Goal: Communication & Community: Answer question/provide support

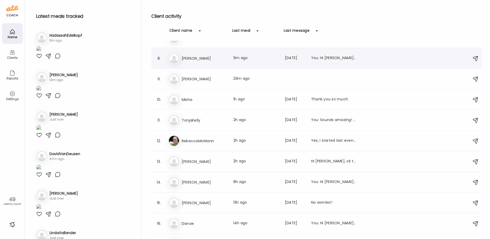
scroll to position [180, 0]
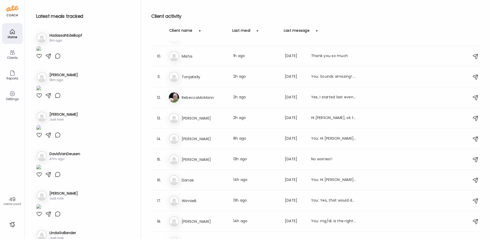
click at [198, 159] on h3 "[PERSON_NAME]" at bounding box center [204, 159] width 45 height 6
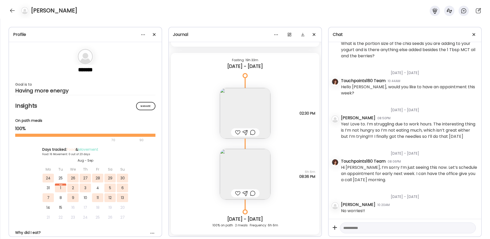
scroll to position [4208, 0]
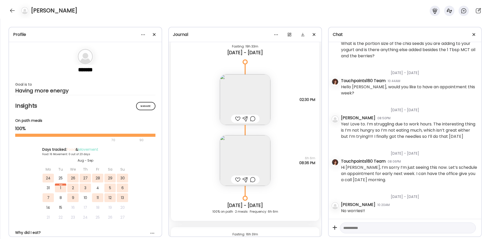
click at [234, 95] on img at bounding box center [245, 99] width 50 height 50
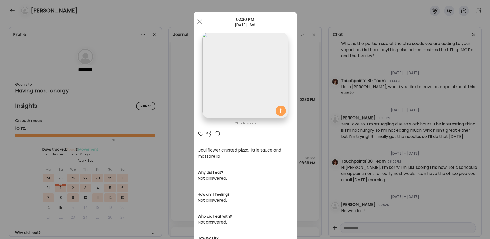
click at [177, 160] on div "Ate Coach Dashboard Wahoo! It’s official Take a moment to set up your Coach Pro…" at bounding box center [245, 119] width 490 height 239
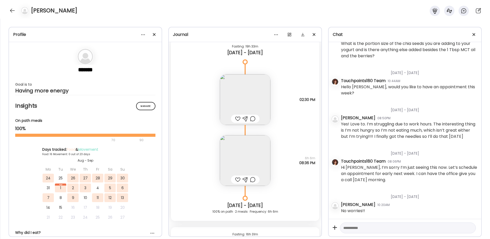
click at [250, 154] on img at bounding box center [245, 160] width 50 height 50
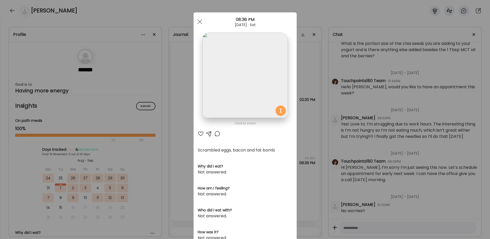
click at [177, 129] on div "Ate Coach Dashboard Wahoo! It’s official Take a moment to set up your Coach Pro…" at bounding box center [245, 119] width 490 height 239
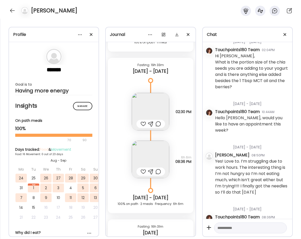
scroll to position [3616, 0]
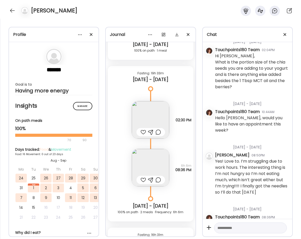
click at [149, 165] on img at bounding box center [150, 167] width 37 height 37
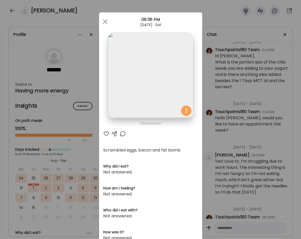
click at [87, 128] on div "Ate Coach Dashboard Wahoo! It’s official Take a moment to set up your Coach Pro…" at bounding box center [150, 119] width 301 height 239
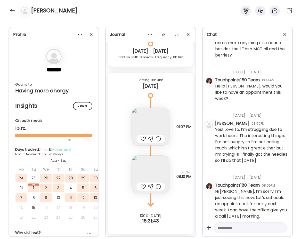
scroll to position [218, 0]
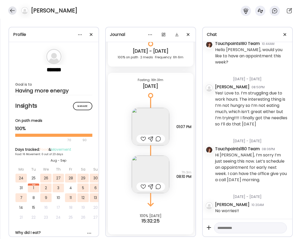
click at [11, 9] on div at bounding box center [12, 10] width 8 height 8
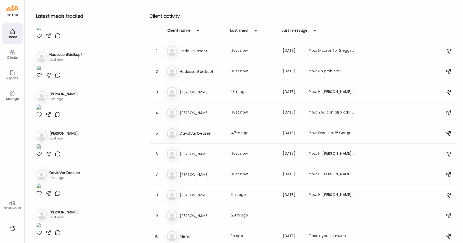
scroll to position [0, 0]
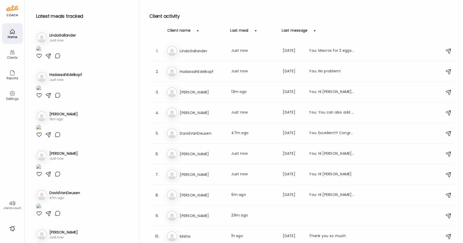
click at [39, 59] on div at bounding box center [39, 56] width 6 height 6
click at [41, 53] on img at bounding box center [38, 49] width 5 height 7
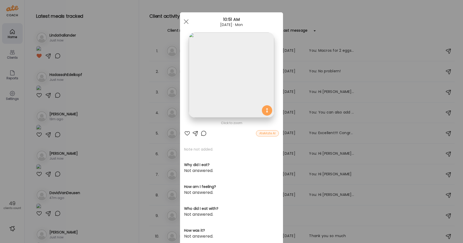
click at [88, 133] on div "Ate Coach Dashboard Wahoo! It’s official Take a moment to set up your Coach Pro…" at bounding box center [231, 121] width 463 height 243
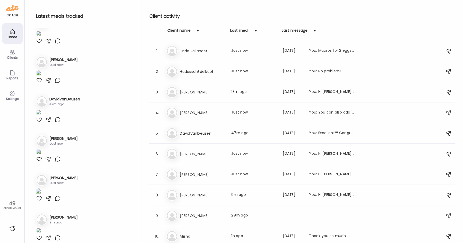
scroll to position [129, 0]
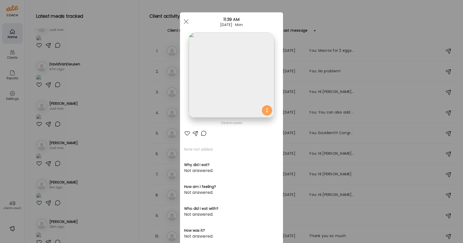
click at [117, 140] on div "Ate Coach Dashboard Wahoo! It’s official Take a moment to set up your Coach Pro…" at bounding box center [231, 121] width 463 height 243
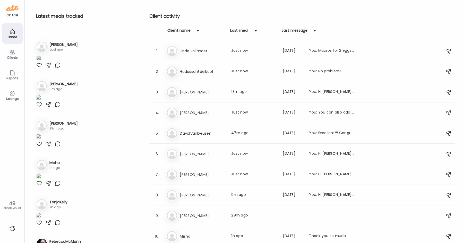
scroll to position [232, 0]
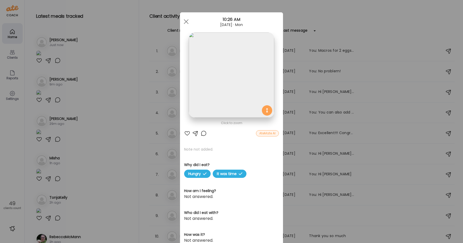
click at [234, 81] on img at bounding box center [231, 74] width 85 height 85
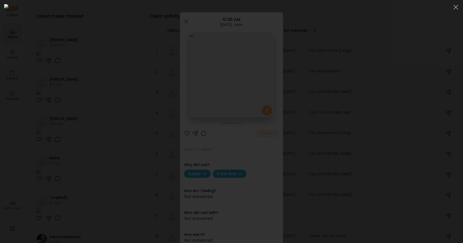
click at [233, 81] on img at bounding box center [231, 121] width 455 height 235
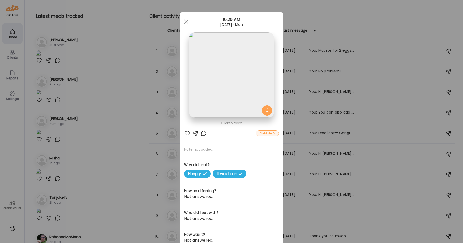
click at [184, 133] on div at bounding box center [187, 133] width 6 height 6
click at [202, 135] on div at bounding box center [204, 133] width 6 height 6
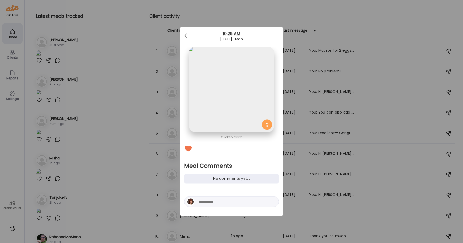
click at [198, 204] on div at bounding box center [231, 202] width 95 height 11
click at [206, 202] on textarea at bounding box center [234, 202] width 70 height 6
type textarea "**********"
click at [273, 202] on div at bounding box center [272, 201] width 7 height 7
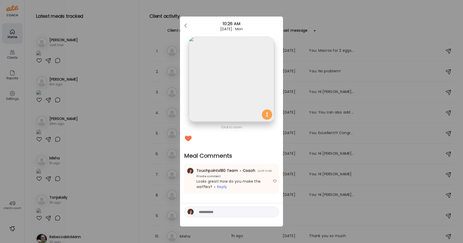
click at [127, 165] on div "Ate Coach Dashboard Wahoo! It’s official Take a moment to set up your Coach Pro…" at bounding box center [231, 121] width 463 height 243
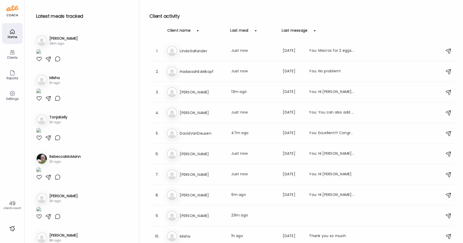
scroll to position [335, 0]
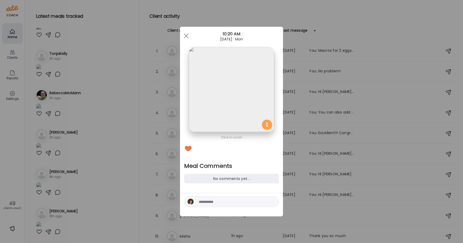
click at [207, 202] on textarea at bounding box center [234, 202] width 70 height 6
type textarea "********"
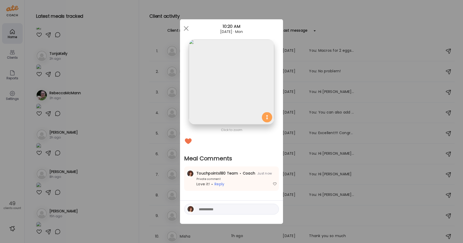
click at [125, 184] on div "Ate Coach Dashboard Wahoo! It’s official Take a moment to set up your Coach Pro…" at bounding box center [231, 121] width 463 height 243
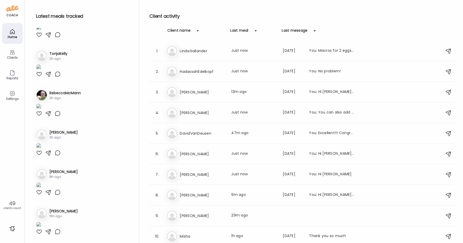
scroll to position [721, 0]
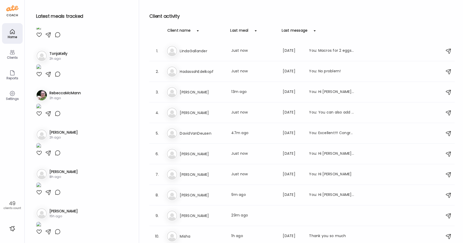
click at [41, 32] on img at bounding box center [38, 28] width 5 height 7
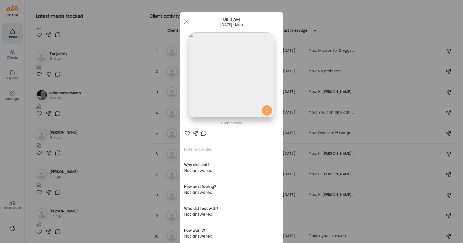
click at [229, 72] on img at bounding box center [231, 74] width 85 height 85
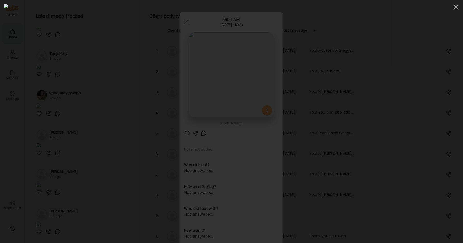
click at [225, 72] on img at bounding box center [231, 121] width 455 height 235
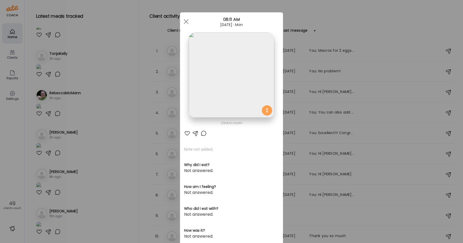
click at [185, 132] on div at bounding box center [187, 133] width 6 height 6
click at [202, 133] on div at bounding box center [204, 133] width 6 height 6
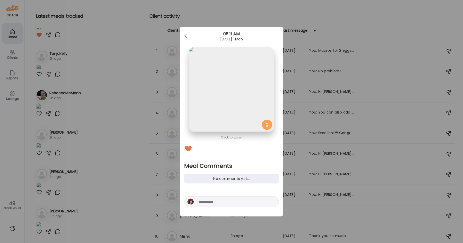
click at [203, 201] on textarea at bounding box center [234, 202] width 70 height 6
click at [224, 201] on textarea "**********" at bounding box center [234, 199] width 70 height 12
type textarea "**********"
click at [272, 202] on div at bounding box center [272, 201] width 7 height 7
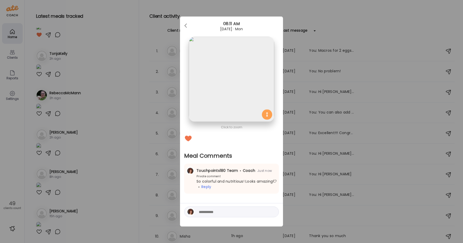
click at [95, 195] on div "Ate Coach Dashboard Wahoo! It’s official Take a moment to set up your Coach Pro…" at bounding box center [231, 121] width 463 height 243
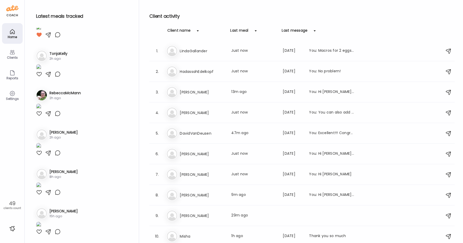
scroll to position [1211, 0]
click at [41, 71] on img at bounding box center [38, 67] width 5 height 7
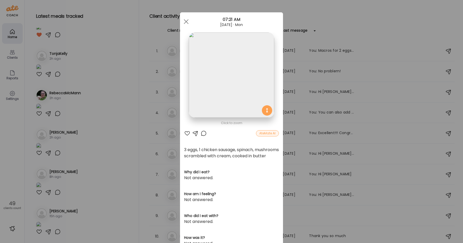
click at [119, 157] on div "Ate Coach Dashboard Wahoo! It’s official Take a moment to set up your Coach Pro…" at bounding box center [231, 121] width 463 height 243
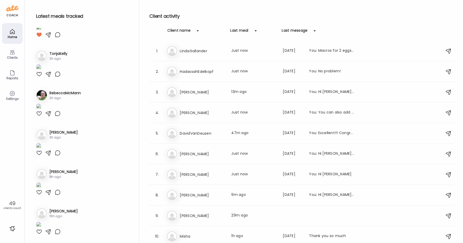
click at [39, 77] on div at bounding box center [39, 74] width 6 height 6
click at [41, 104] on img at bounding box center [38, 107] width 5 height 7
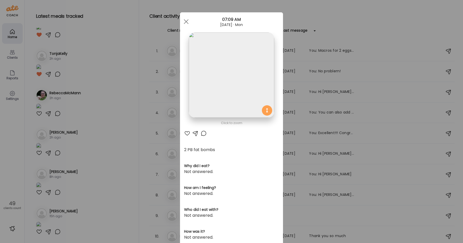
click at [184, 133] on div at bounding box center [187, 133] width 6 height 6
click at [88, 151] on div "Ate Coach Dashboard Wahoo! It’s official Take a moment to set up your Coach Pro…" at bounding box center [231, 121] width 463 height 243
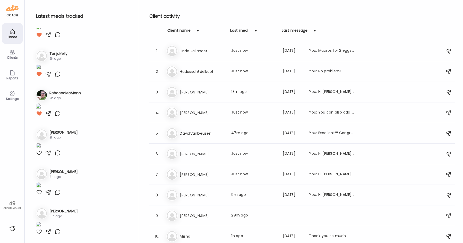
scroll to position [1546, 0]
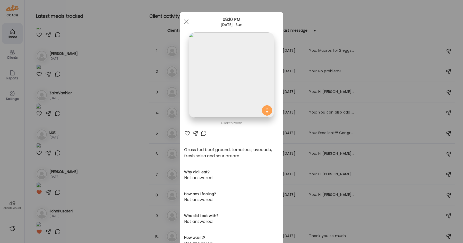
click at [201, 133] on div at bounding box center [204, 133] width 6 height 6
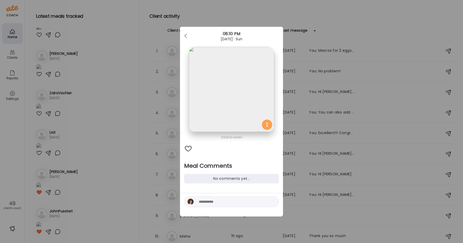
click at [205, 202] on textarea at bounding box center [234, 202] width 70 height 6
type textarea "********"
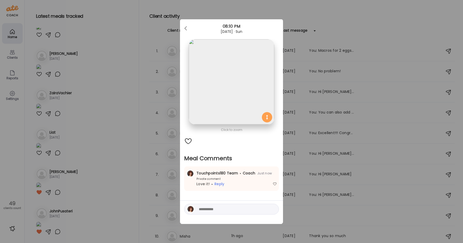
click at [97, 160] on div "Ate Coach Dashboard Wahoo! It’s official Take a moment to set up your Coach Pro…" at bounding box center [231, 121] width 463 height 243
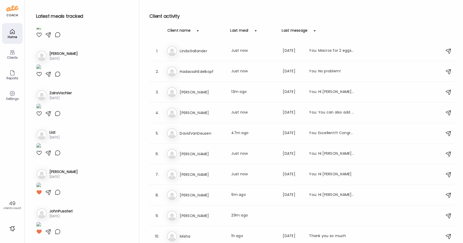
scroll to position [2112, 0]
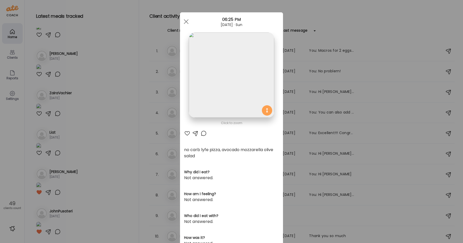
click at [187, 133] on div at bounding box center [187, 133] width 6 height 6
click at [203, 134] on div at bounding box center [204, 133] width 6 height 6
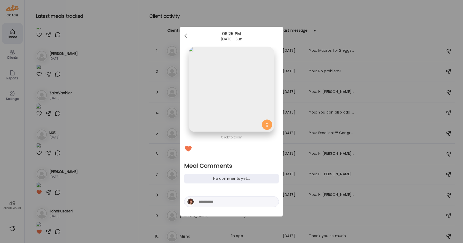
click at [214, 201] on textarea at bounding box center [234, 202] width 70 height 6
type textarea "**********"
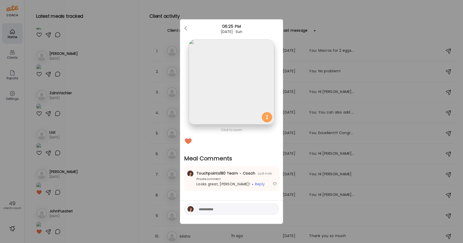
click at [122, 106] on div "Ate Coach Dashboard Wahoo! It’s official Take a moment to set up your Coach Pro…" at bounding box center [231, 121] width 463 height 243
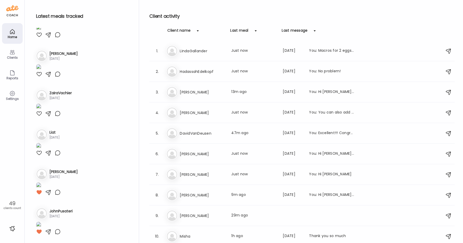
scroll to position [2293, 0]
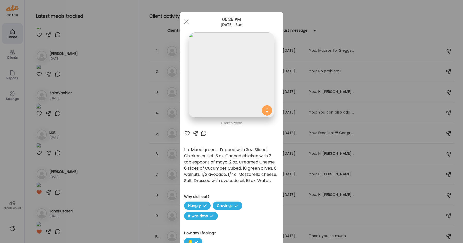
click at [223, 79] on img at bounding box center [231, 74] width 85 height 85
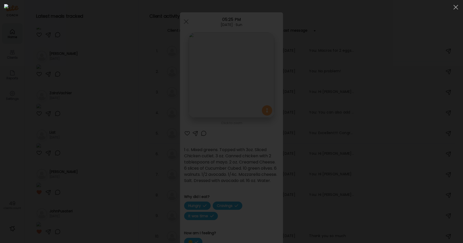
click at [223, 79] on img at bounding box center [231, 121] width 455 height 235
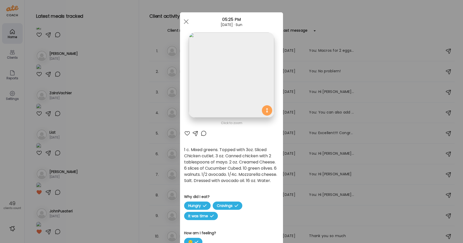
click at [185, 134] on div at bounding box center [187, 133] width 6 height 6
click at [202, 134] on div at bounding box center [204, 133] width 6 height 6
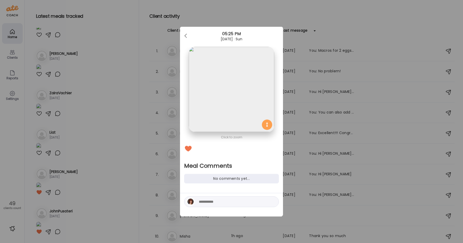
click at [207, 203] on textarea at bounding box center [234, 202] width 70 height 6
type textarea "**********"
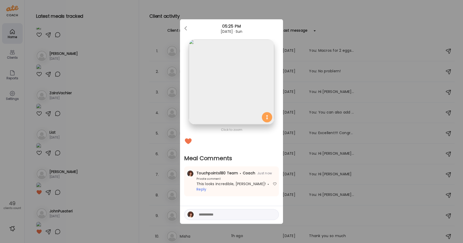
click at [99, 173] on div "Ate Coach Dashboard Wahoo! It’s official Take a moment to set up your Coach Pro…" at bounding box center [231, 121] width 463 height 243
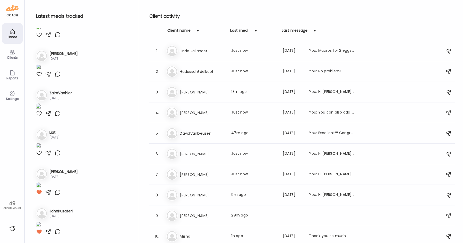
scroll to position [2396, 0]
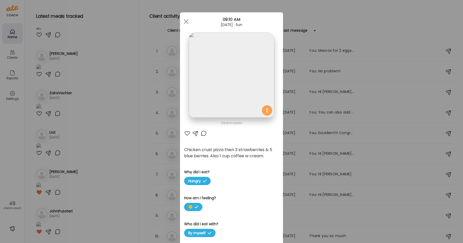
click at [186, 133] on div at bounding box center [187, 133] width 6 height 6
click at [203, 133] on div at bounding box center [204, 133] width 6 height 6
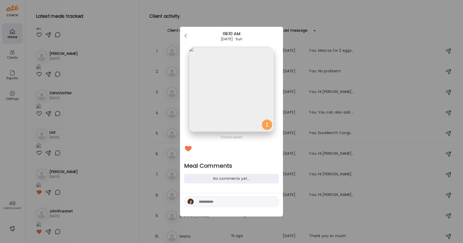
click at [205, 202] on textarea at bounding box center [234, 202] width 70 height 6
type textarea "**********"
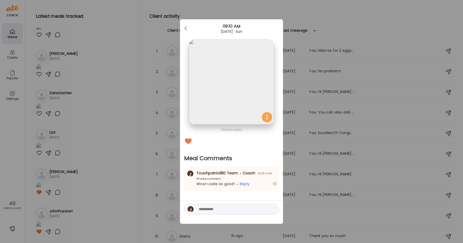
click at [110, 185] on div "Ate Coach Dashboard Wahoo! It’s official Take a moment to set up your Coach Pro…" at bounding box center [231, 121] width 463 height 243
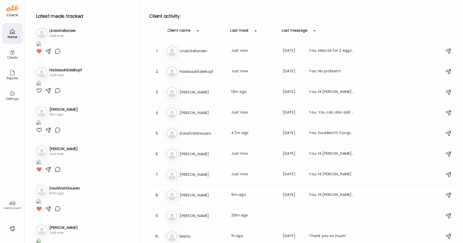
scroll to position [0, 0]
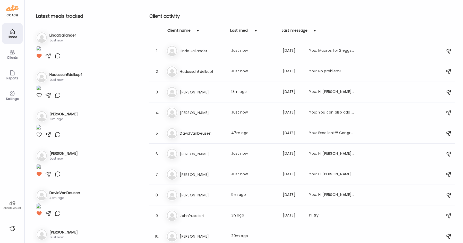
click at [10, 56] on div "Clients" at bounding box center [12, 57] width 19 height 3
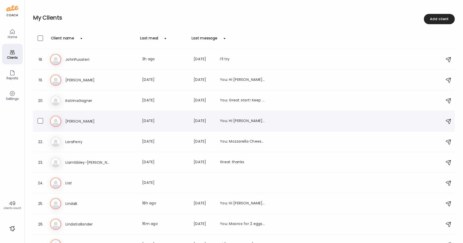
scroll to position [345, 0]
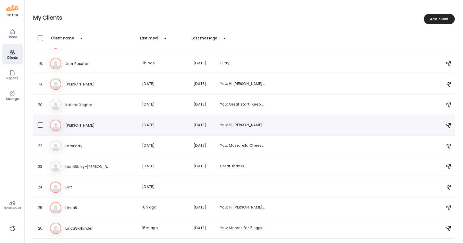
click at [93, 129] on div "Ki [PERSON_NAME] Last meal: [DATE] Last message: [DATE] You: Hi [PERSON_NAME], …" at bounding box center [244, 125] width 389 height 11
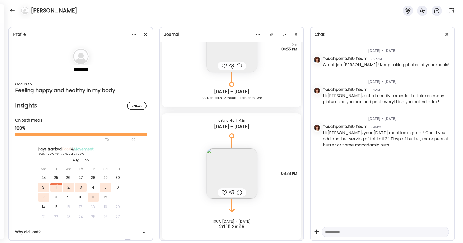
scroll to position [3046, 0]
click at [76, 20] on div "Profile ******* Goal is to Feeling happy and healthy in my body Manage Insights…" at bounding box center [231, 131] width 463 height 225
click at [10, 12] on div at bounding box center [12, 10] width 8 height 8
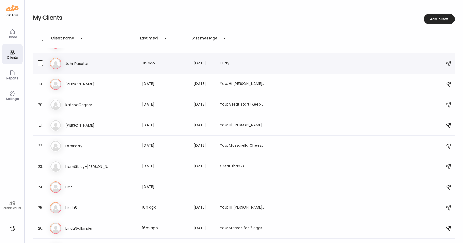
click at [94, 68] on div "Jo JohnPusateri Last meal: 3h ago Last message: [DATE] I’ll try" at bounding box center [244, 63] width 389 height 11
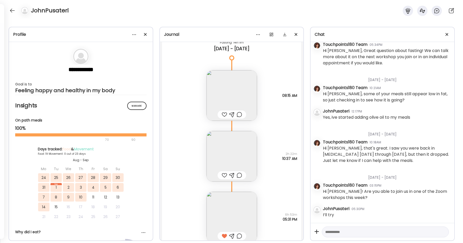
scroll to position [7913, 0]
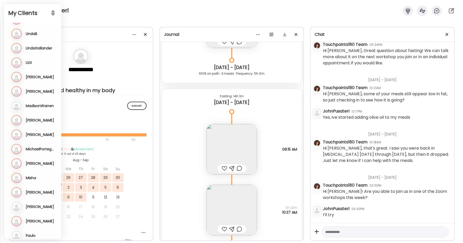
click at [90, 16] on div "JohnPusateri" at bounding box center [231, 9] width 463 height 19
click at [133, 12] on div "JohnPusateri" at bounding box center [231, 9] width 463 height 19
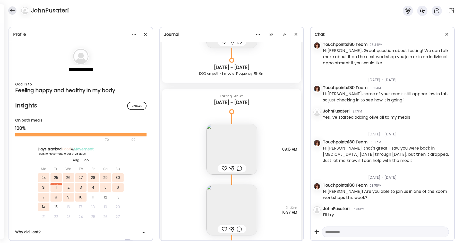
click at [14, 11] on div at bounding box center [12, 10] width 8 height 8
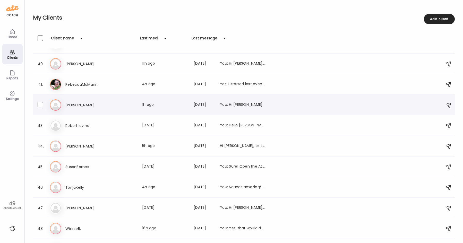
scroll to position [814, 0]
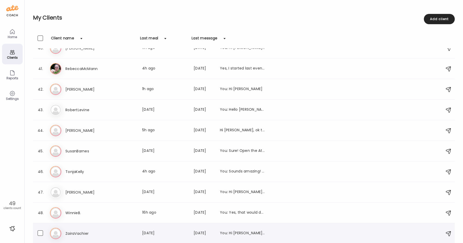
click at [106, 233] on h3 "ZairaVachier" at bounding box center [87, 234] width 45 height 6
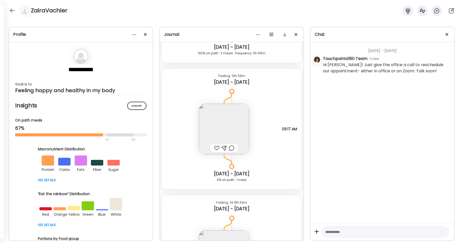
scroll to position [6865, 0]
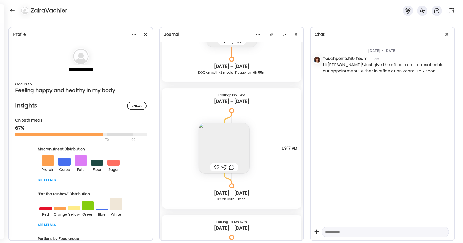
drag, startPoint x: 11, startPoint y: 13, endPoint x: 21, endPoint y: 14, distance: 10.1
click at [11, 13] on div at bounding box center [12, 10] width 8 height 8
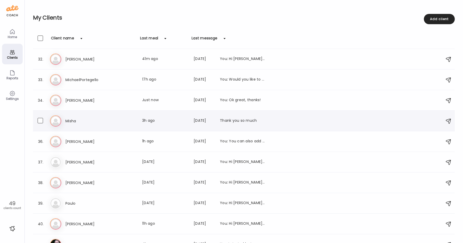
scroll to position [734, 0]
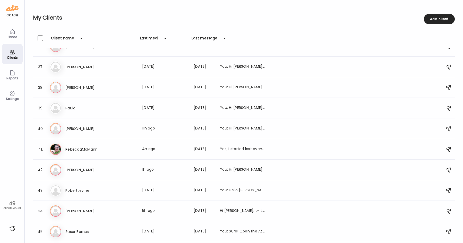
click at [133, 17] on h2 "My Clients" at bounding box center [244, 18] width 422 height 8
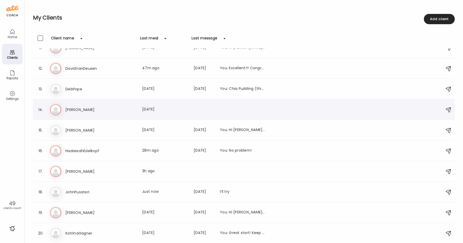
scroll to position [218, 0]
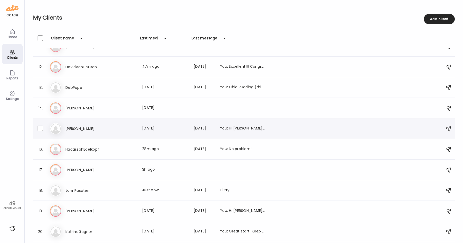
click at [87, 127] on h3 "[PERSON_NAME]" at bounding box center [87, 129] width 45 height 6
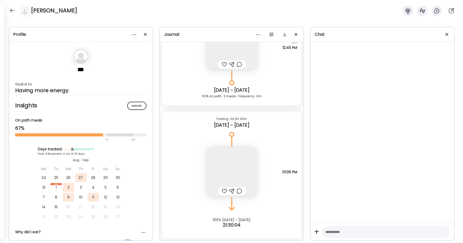
scroll to position [569, 0]
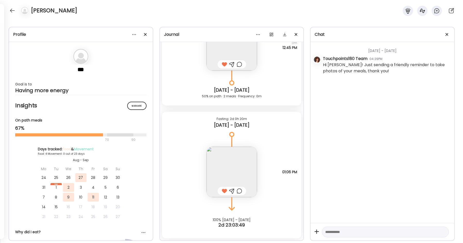
click at [225, 161] on img at bounding box center [232, 172] width 50 height 50
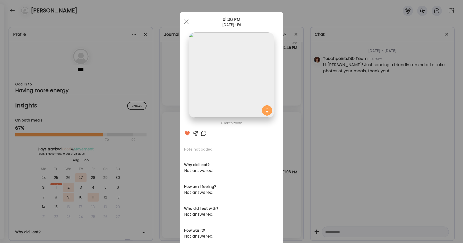
click at [227, 77] on img at bounding box center [231, 74] width 85 height 85
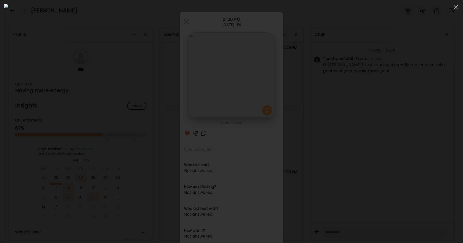
click at [305, 81] on div at bounding box center [231, 121] width 455 height 235
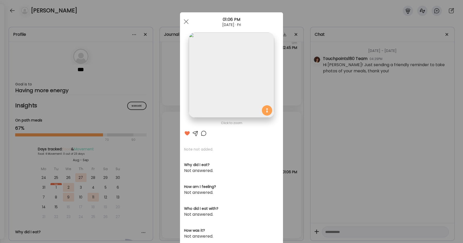
click at [295, 147] on div "Ate Coach Dashboard Wahoo! It’s official Take a moment to set up your Coach Pro…" at bounding box center [231, 121] width 463 height 243
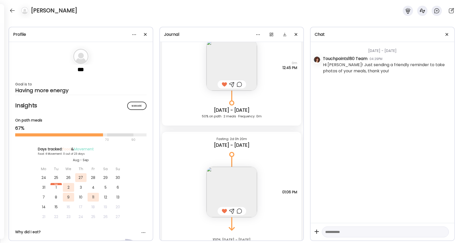
scroll to position [518, 0]
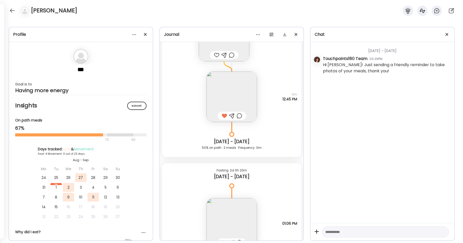
click at [149, 21] on div "Profile *** Goal is to Having more energy Manage Insights On path meals 67% 70 …" at bounding box center [231, 131] width 463 height 225
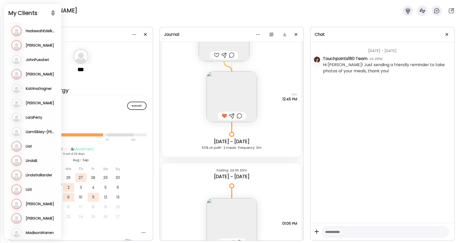
click at [117, 13] on div "[PERSON_NAME]" at bounding box center [231, 9] width 463 height 19
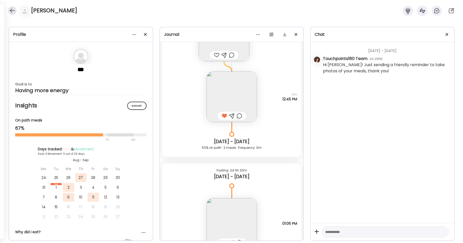
click at [15, 9] on div at bounding box center [12, 10] width 8 height 8
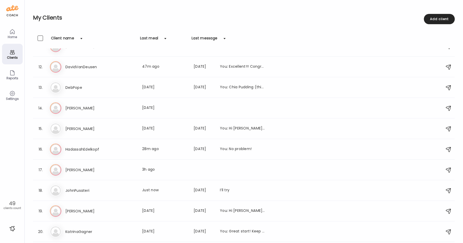
click at [9, 36] on div "Home" at bounding box center [12, 36] width 19 height 3
